Goal: Use online tool/utility: Utilize a website feature to perform a specific function

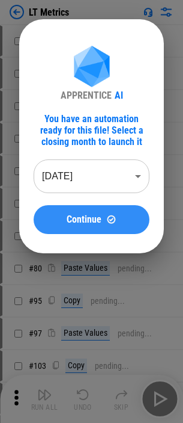
click at [95, 218] on span "Continue" at bounding box center [84, 220] width 35 height 10
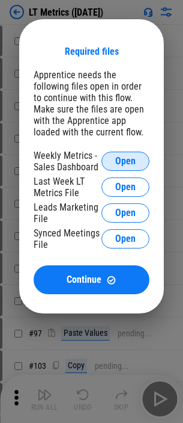
click at [111, 163] on button "Open" at bounding box center [126, 161] width 48 height 19
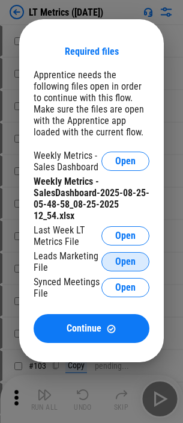
click at [116, 259] on span "Open" at bounding box center [125, 262] width 20 height 10
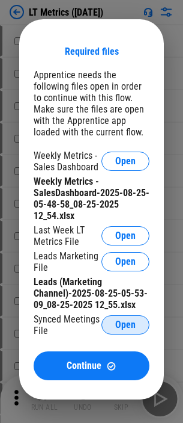
click at [136, 321] on button "Open" at bounding box center [126, 324] width 48 height 19
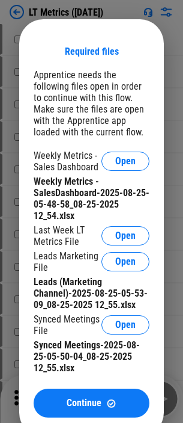
scroll to position [120, 0]
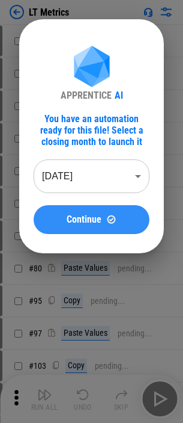
click at [95, 218] on span "Continue" at bounding box center [84, 220] width 35 height 10
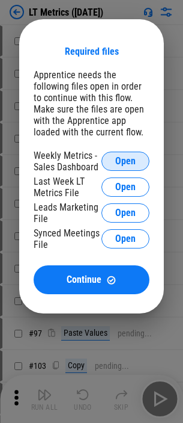
click at [111, 163] on button "Open" at bounding box center [126, 161] width 48 height 19
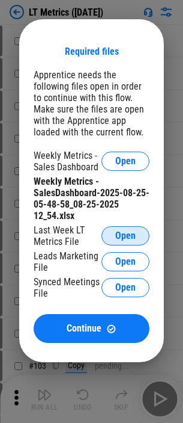
click at [128, 228] on button "Open" at bounding box center [126, 235] width 48 height 19
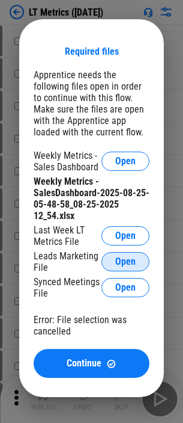
click at [125, 264] on span "Open" at bounding box center [125, 262] width 20 height 10
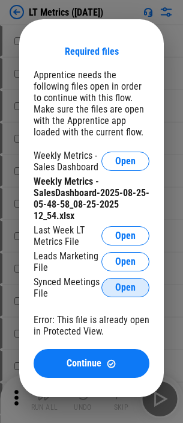
click at [134, 288] on span "Open" at bounding box center [125, 288] width 20 height 10
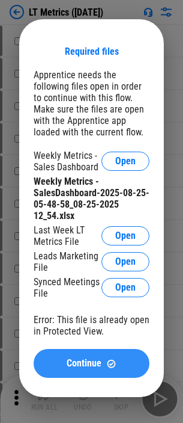
click at [90, 353] on button "Continue" at bounding box center [92, 363] width 116 height 29
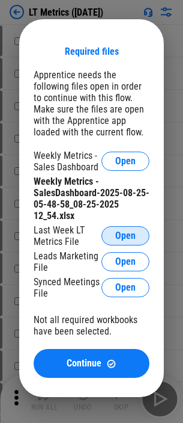
click at [114, 242] on button "Open" at bounding box center [126, 235] width 48 height 19
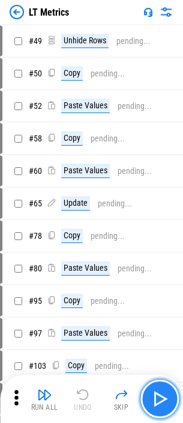
click at [148, 395] on button "button" at bounding box center [160, 399] width 38 height 38
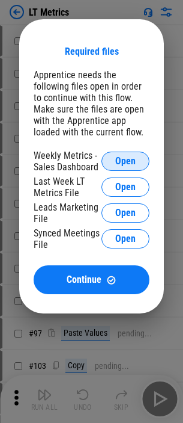
click at [126, 161] on span "Open" at bounding box center [125, 161] width 20 height 10
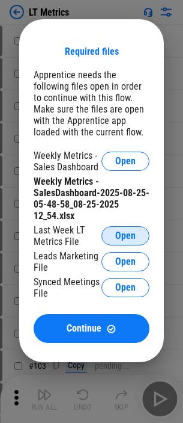
click at [133, 229] on button "Open" at bounding box center [126, 235] width 48 height 19
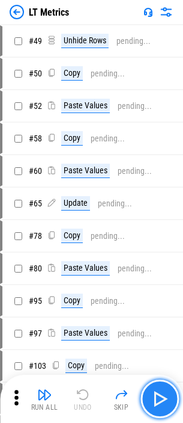
click at [155, 399] on img "button" at bounding box center [159, 398] width 19 height 19
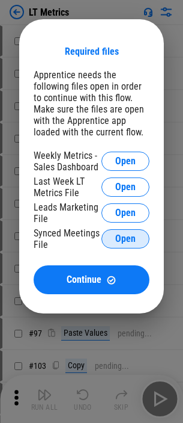
click at [112, 241] on button "Open" at bounding box center [126, 238] width 48 height 19
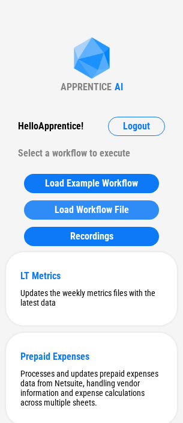
click at [115, 211] on span "Load Workflow File" at bounding box center [92, 210] width 75 height 10
click at [92, 210] on span "Load Workflow File" at bounding box center [92, 210] width 75 height 10
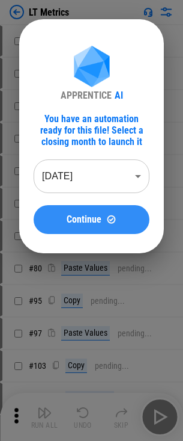
click at [69, 231] on button "Continue" at bounding box center [92, 219] width 116 height 29
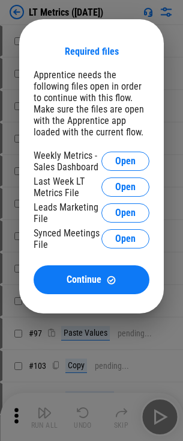
click at [63, 316] on div "Required files Apprentice needs the following files open in order to continue w…" at bounding box center [91, 166] width 183 height 333
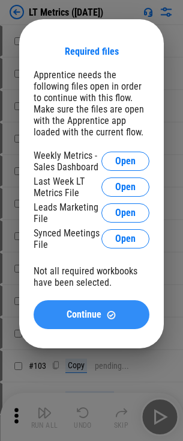
click at [71, 318] on span "Continue" at bounding box center [84, 315] width 35 height 10
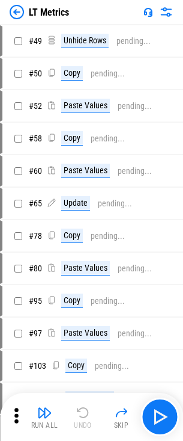
scroll to position [386, 0]
